Goal: Information Seeking & Learning: Check status

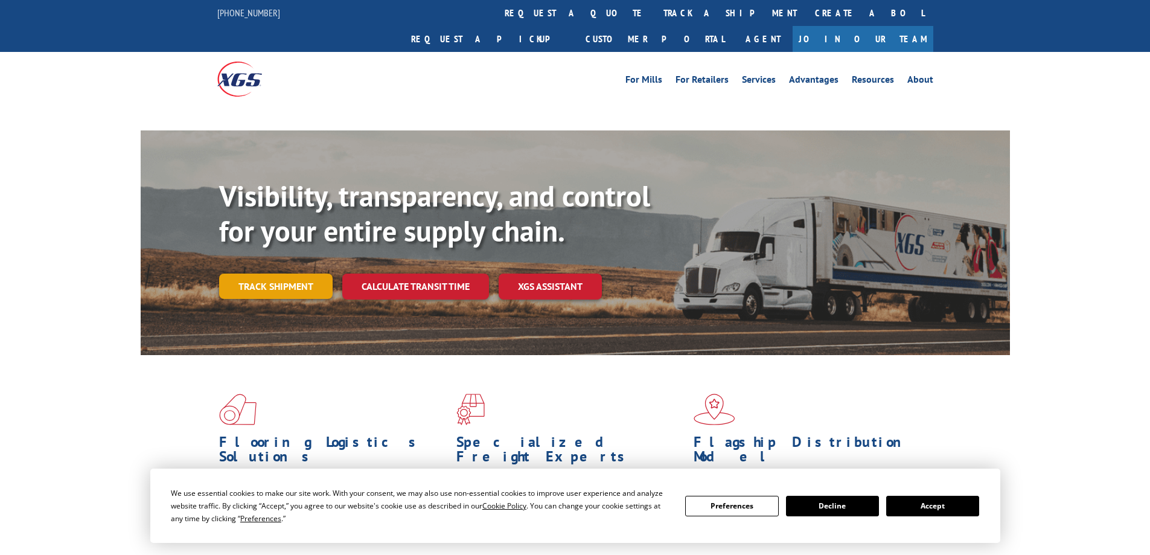
click at [277, 273] on link "Track shipment" at bounding box center [275, 285] width 113 height 25
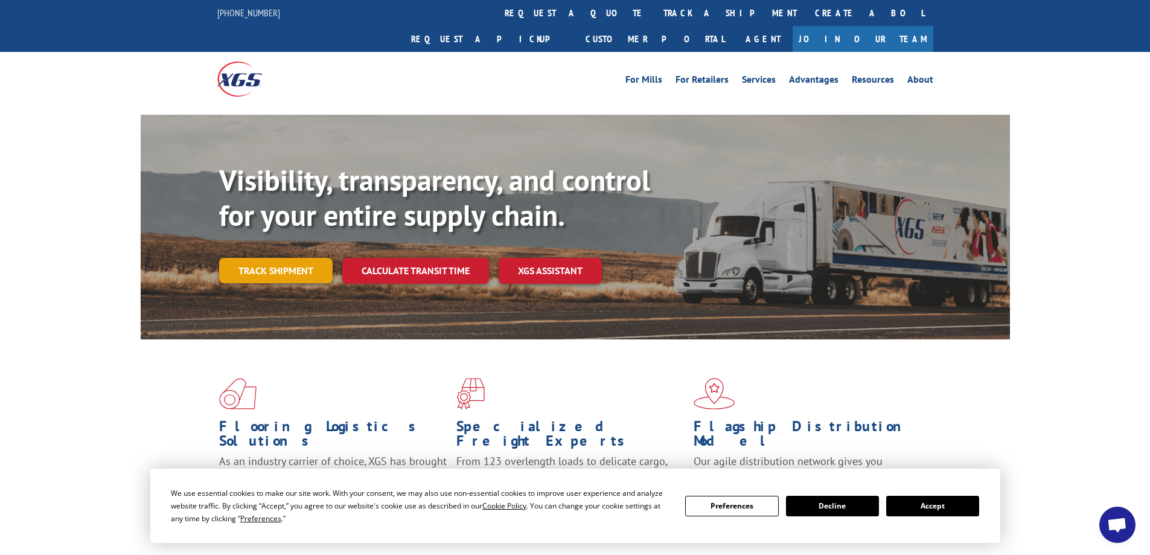
click at [280, 258] on link "Track shipment" at bounding box center [275, 270] width 113 height 25
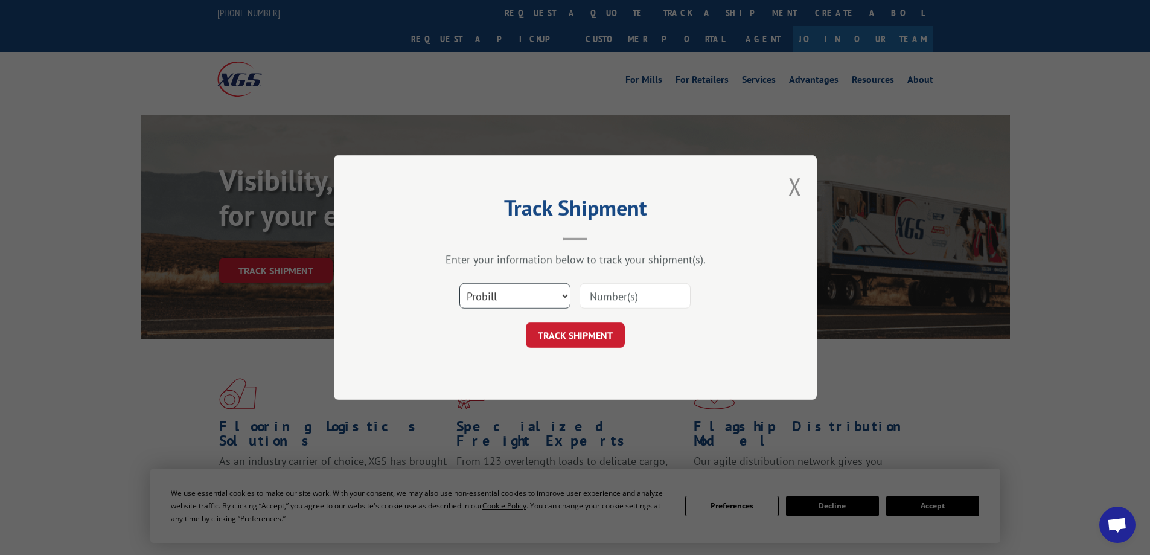
click at [499, 293] on select "Select category... Probill BOL PO" at bounding box center [514, 295] width 111 height 25
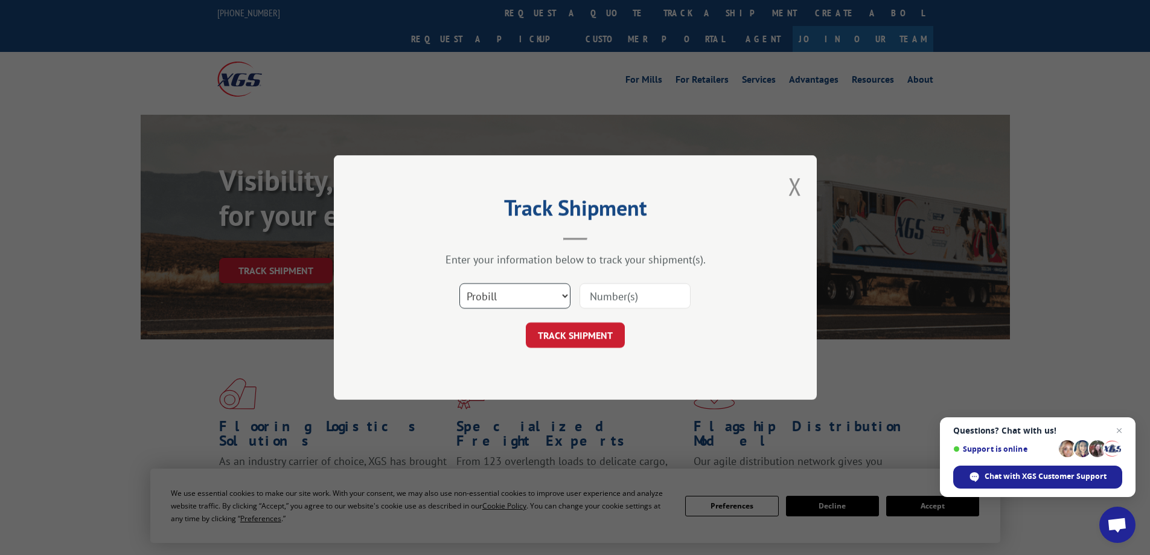
select select "bol"
click at [459, 283] on select "Select category... Probill BOL PO" at bounding box center [514, 295] width 111 height 25
click at [627, 294] on input at bounding box center [635, 295] width 111 height 25
paste input "5158077"
type input "5158077"
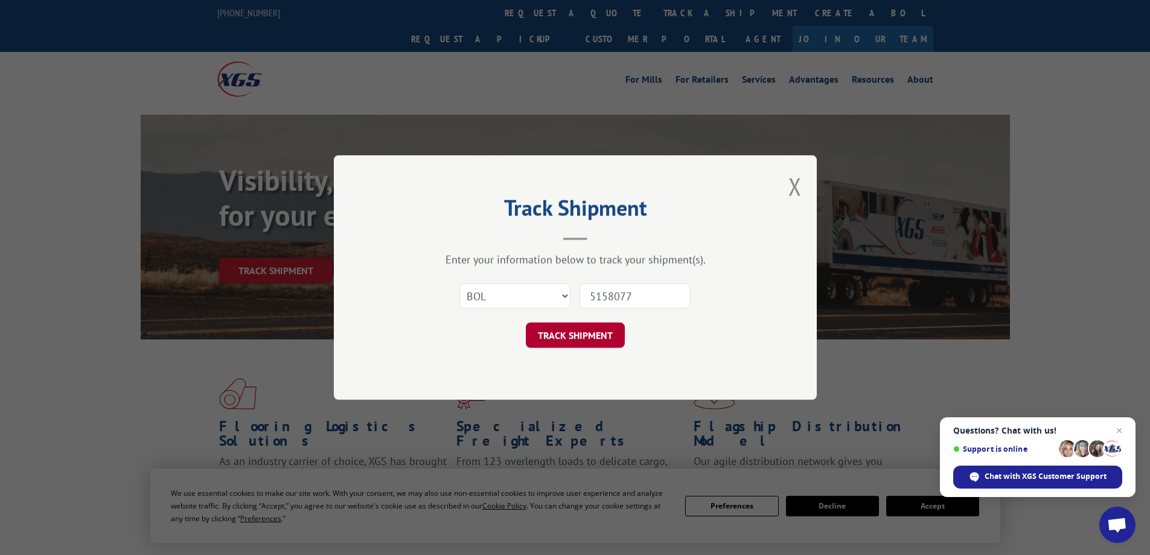
click at [570, 334] on button "TRACK SHIPMENT" at bounding box center [575, 334] width 99 height 25
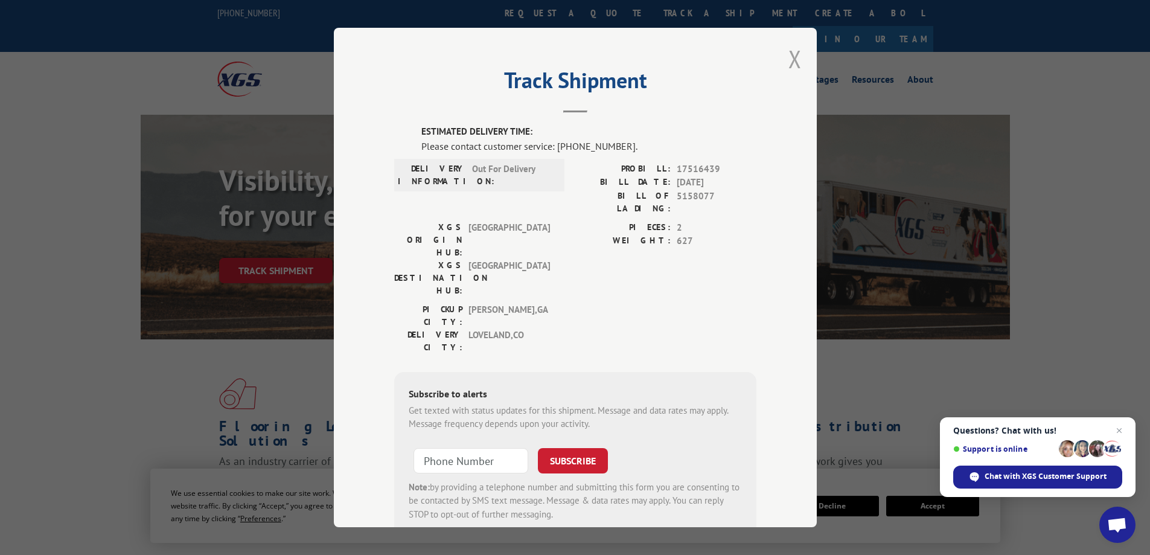
click at [792, 56] on button "Close modal" at bounding box center [794, 59] width 13 height 32
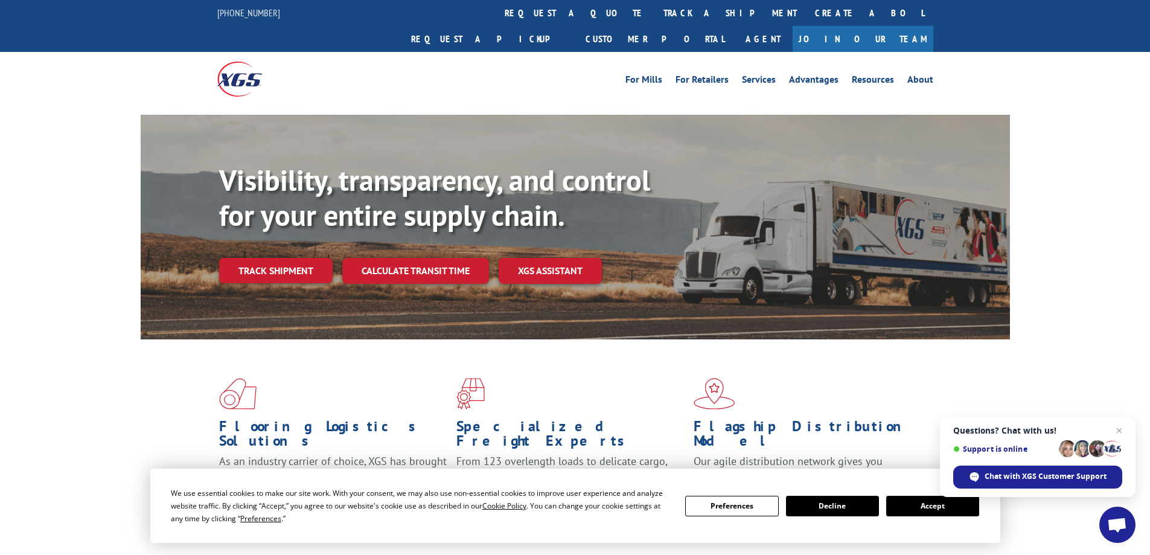
click at [928, 507] on button "Accept" at bounding box center [932, 506] width 93 height 21
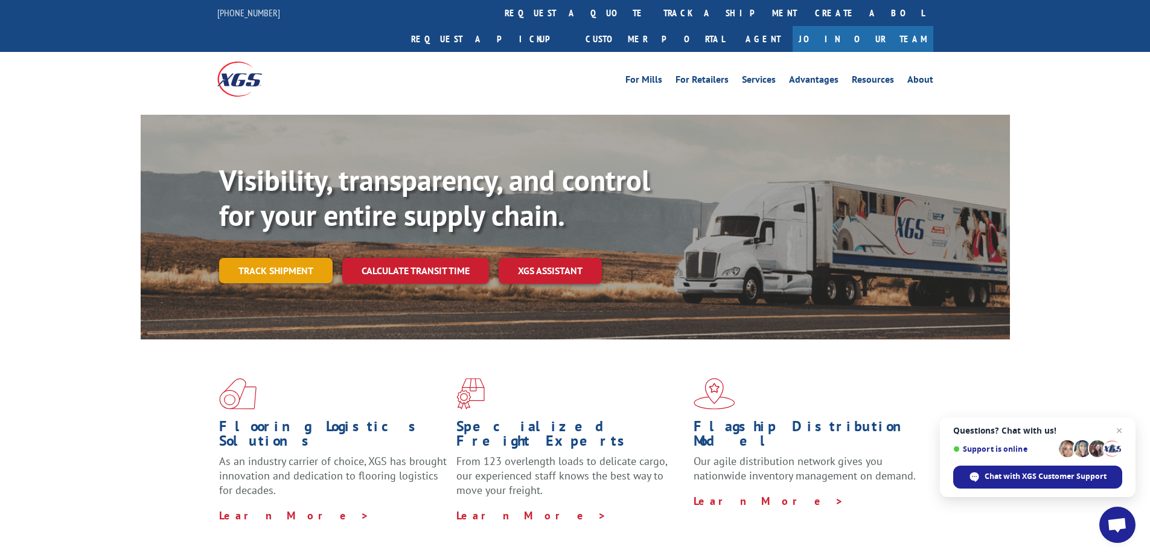
click at [264, 258] on link "Track shipment" at bounding box center [275, 270] width 113 height 25
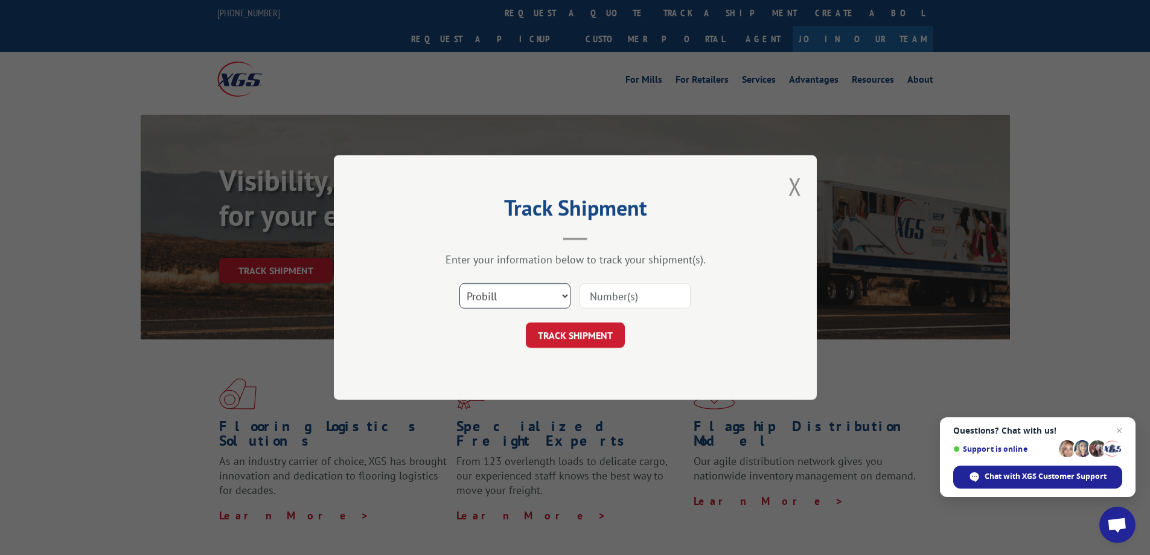
click at [494, 296] on select "Select category... Probill BOL PO" at bounding box center [514, 295] width 111 height 25
select select "bol"
click at [459, 283] on select "Select category... Probill BOL PO" at bounding box center [514, 295] width 111 height 25
click at [626, 300] on input at bounding box center [635, 295] width 111 height 25
paste input "6010646"
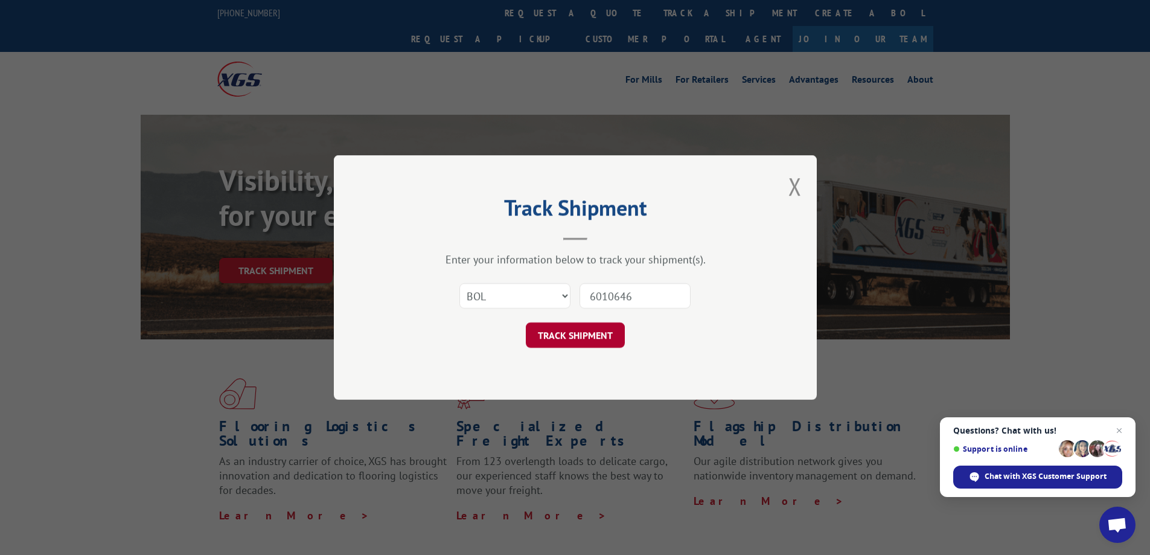
type input "6010646"
click at [545, 336] on button "TRACK SHIPMENT" at bounding box center [575, 334] width 99 height 25
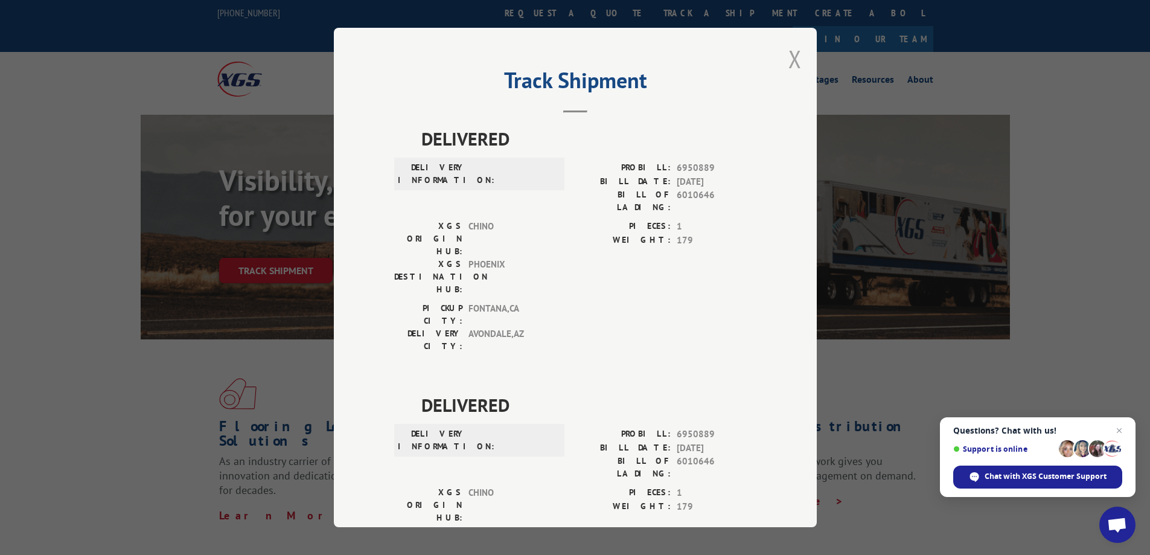
click at [794, 59] on button "Close modal" at bounding box center [794, 59] width 13 height 32
